Goal: Check status

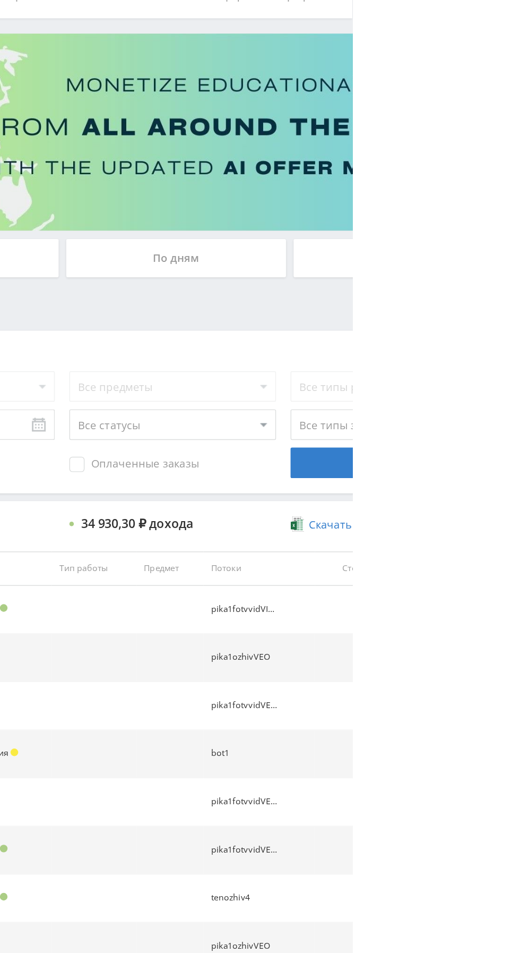
click at [408, 227] on div "По дням" at bounding box center [397, 230] width 153 height 27
click at [0, 0] on input "По дням" at bounding box center [0, 0] width 0 height 0
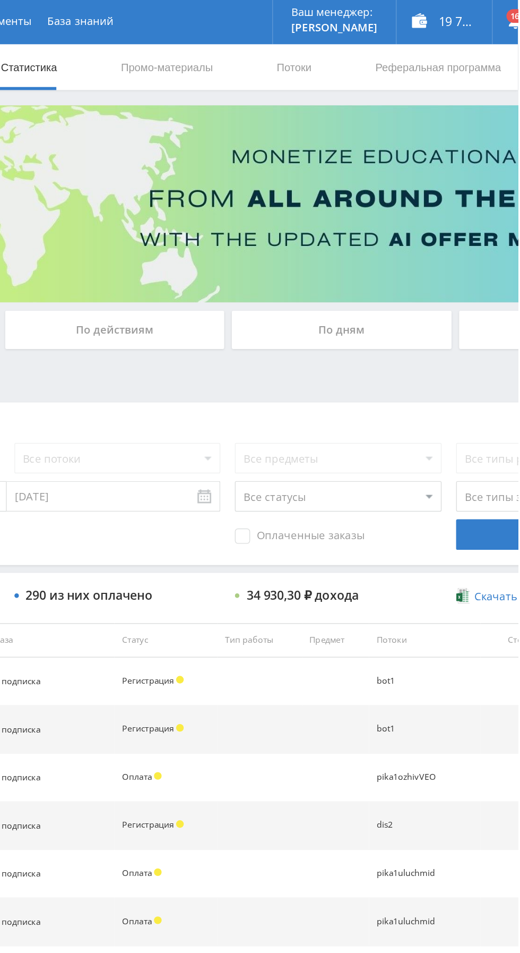
click at [231, 230] on div "По действиям" at bounding box center [240, 230] width 153 height 27
click at [0, 0] on input "По действиям" at bounding box center [0, 0] width 0 height 0
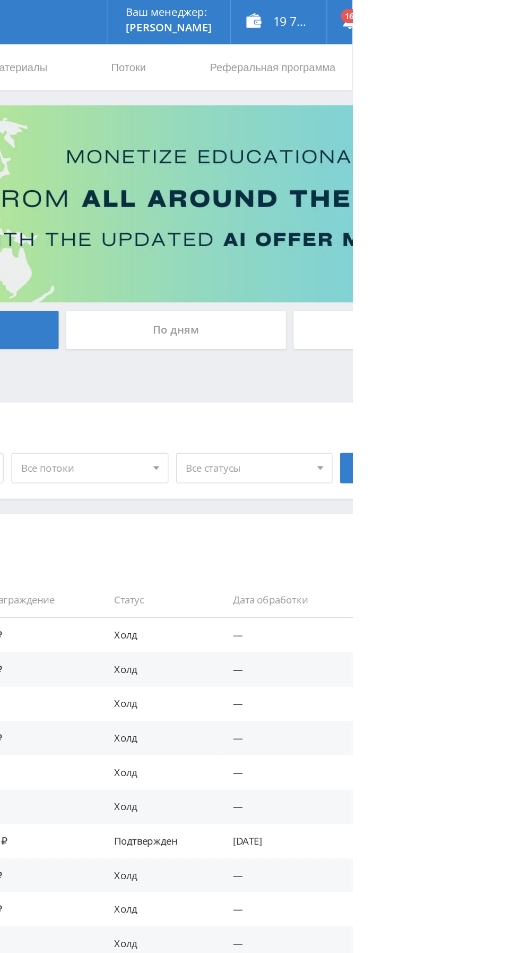
click at [380, 221] on div "По дням" at bounding box center [397, 230] width 153 height 27
click at [0, 0] on input "По дням" at bounding box center [0, 0] width 0 height 0
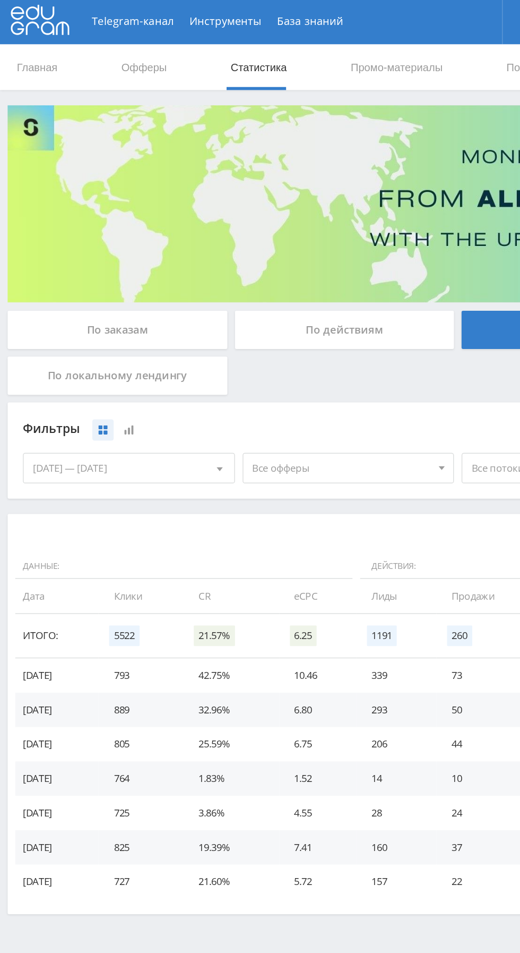
click at [197, 321] on span "Все офферы" at bounding box center [238, 326] width 124 height 20
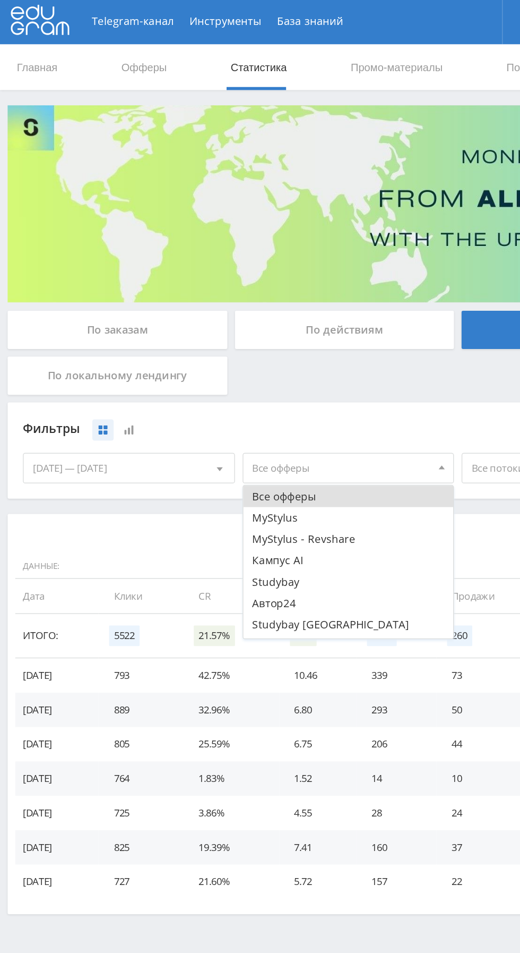
click at [179, 387] on button "Кампус AI" at bounding box center [242, 390] width 147 height 15
